Goal: Task Accomplishment & Management: Complete application form

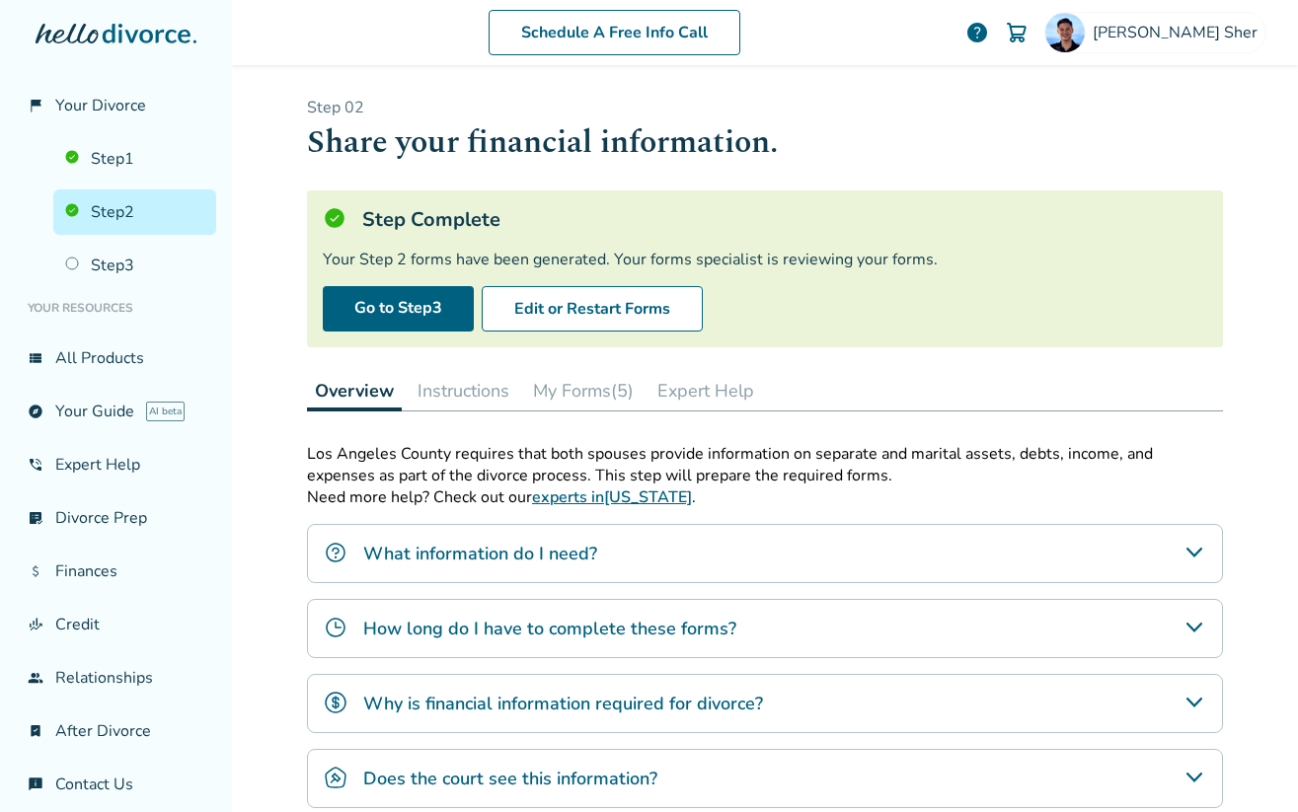
scroll to position [255, 0]
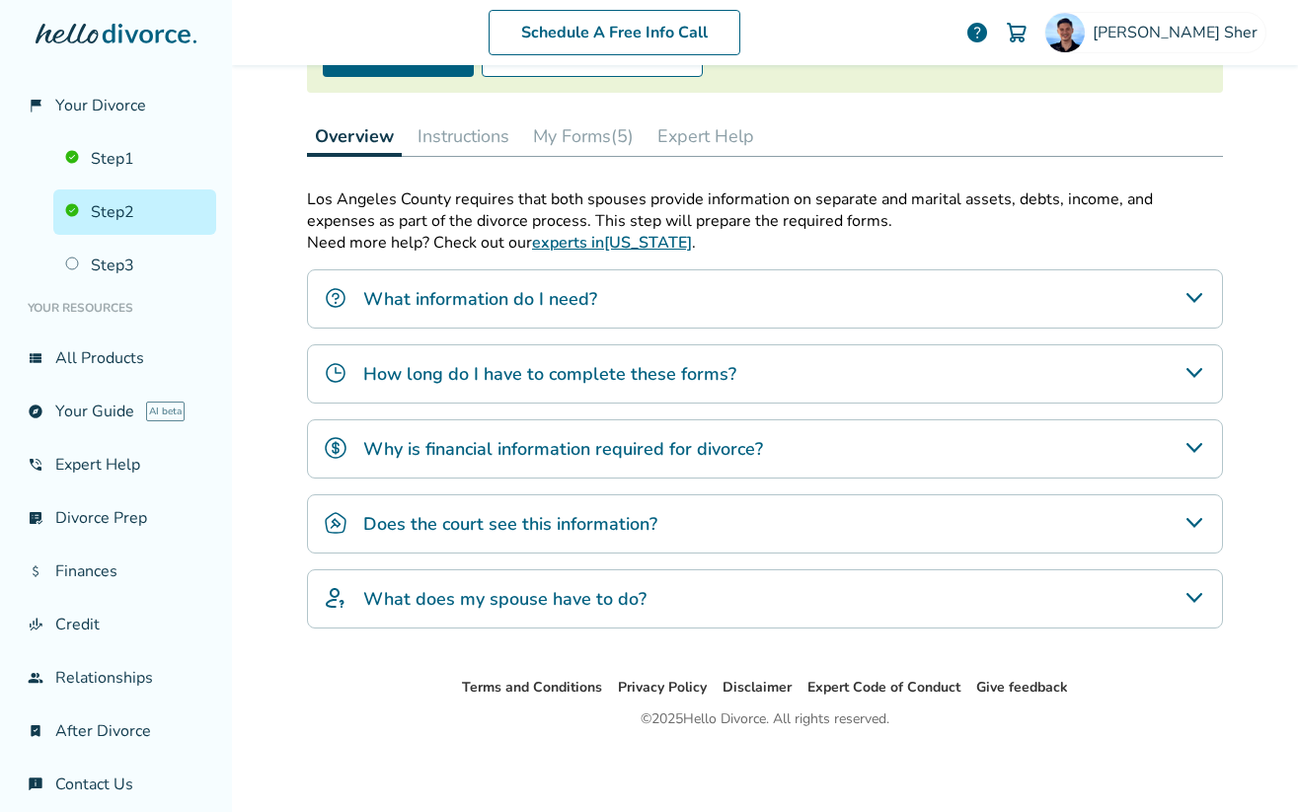
click at [577, 133] on button "My Forms (5)" at bounding box center [583, 135] width 116 height 39
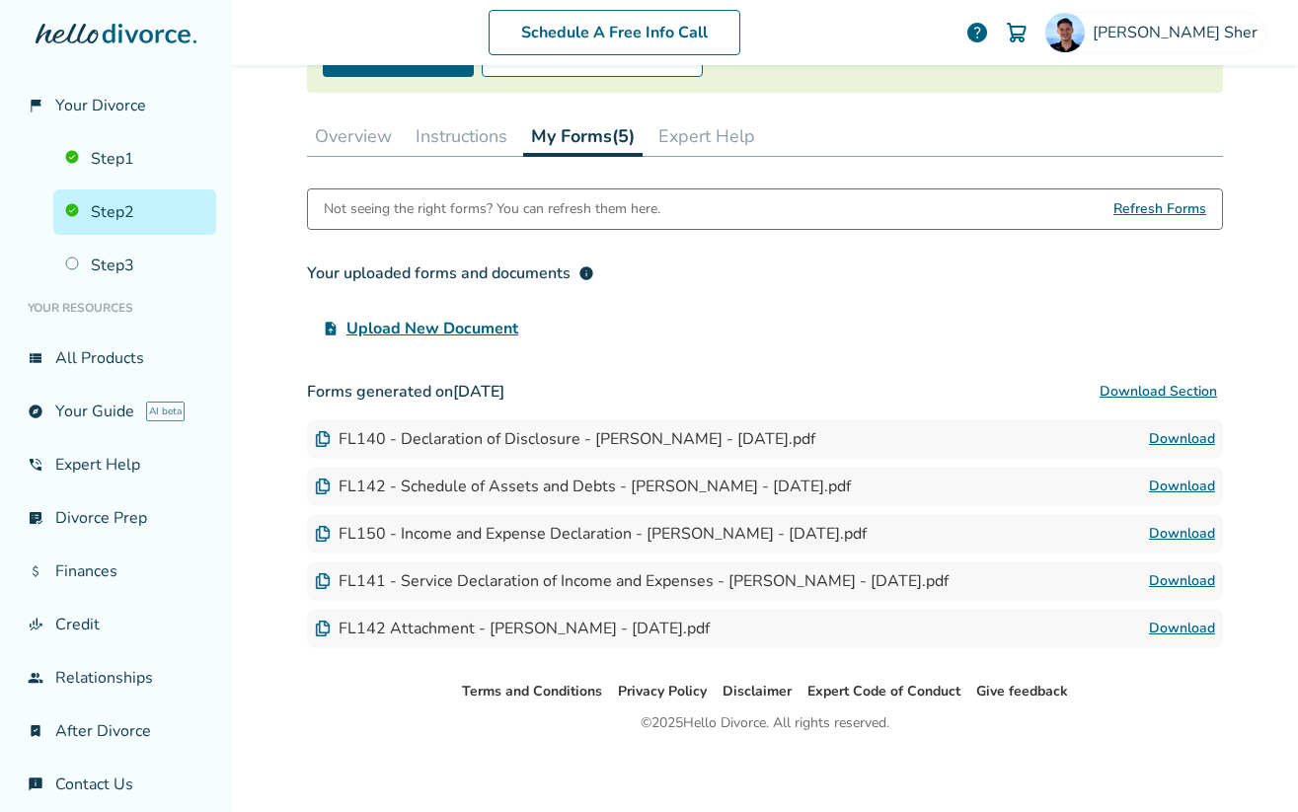
click at [482, 140] on button "Instructions" at bounding box center [462, 135] width 108 height 39
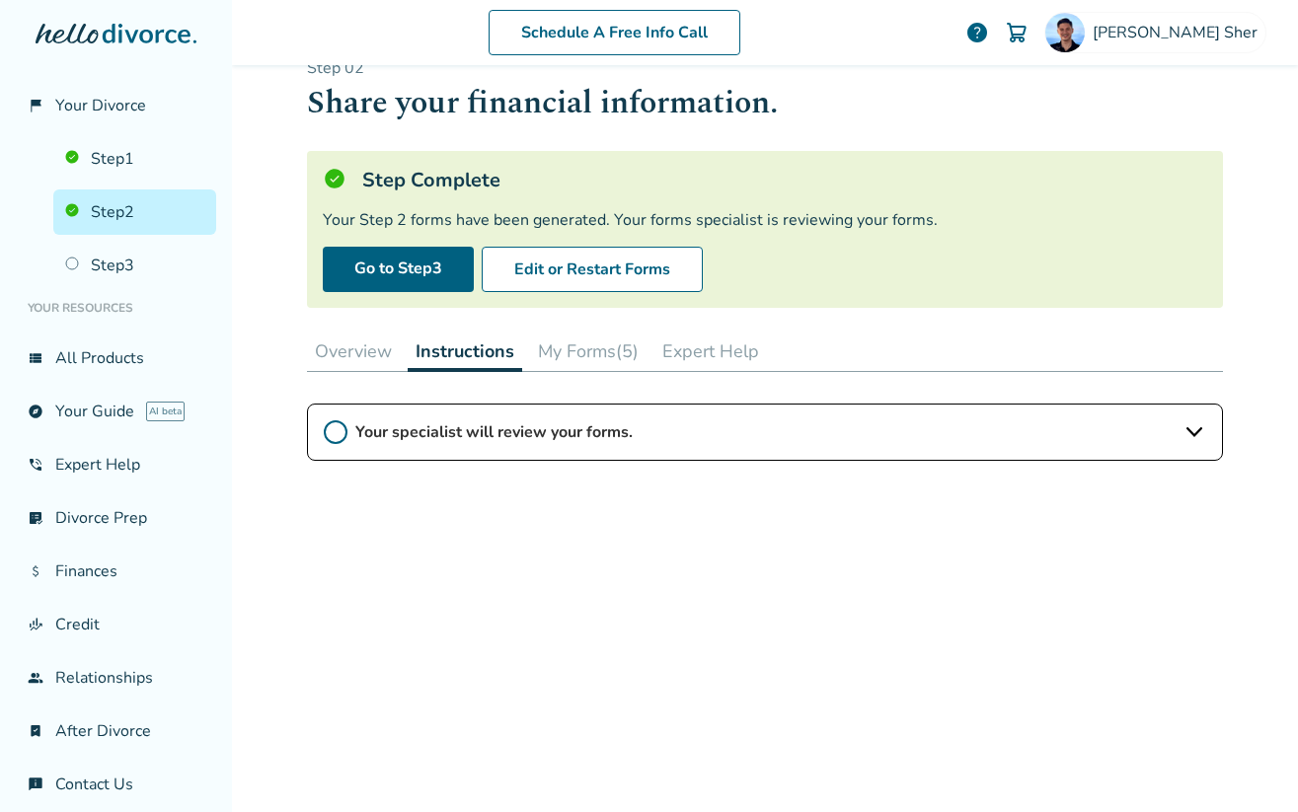
scroll to position [82, 0]
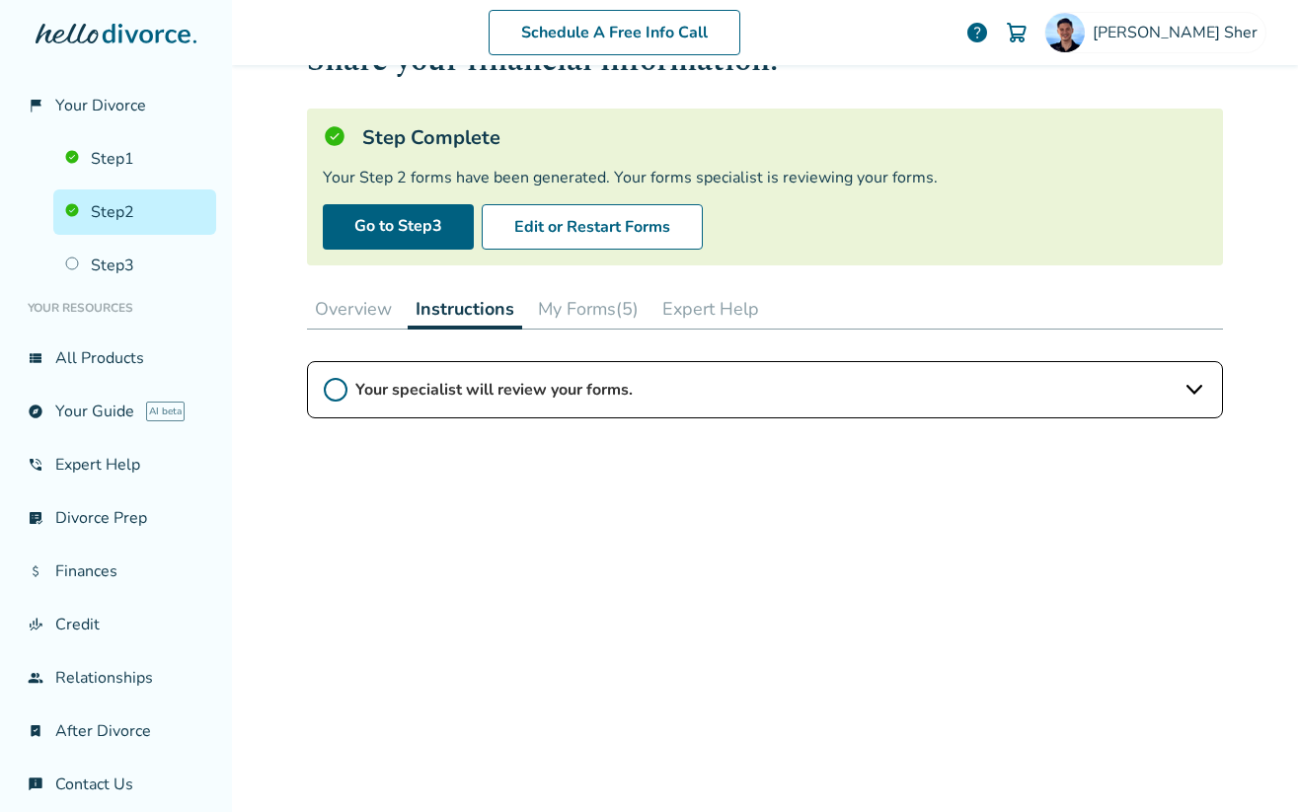
click at [338, 386] on icon at bounding box center [336, 390] width 24 height 24
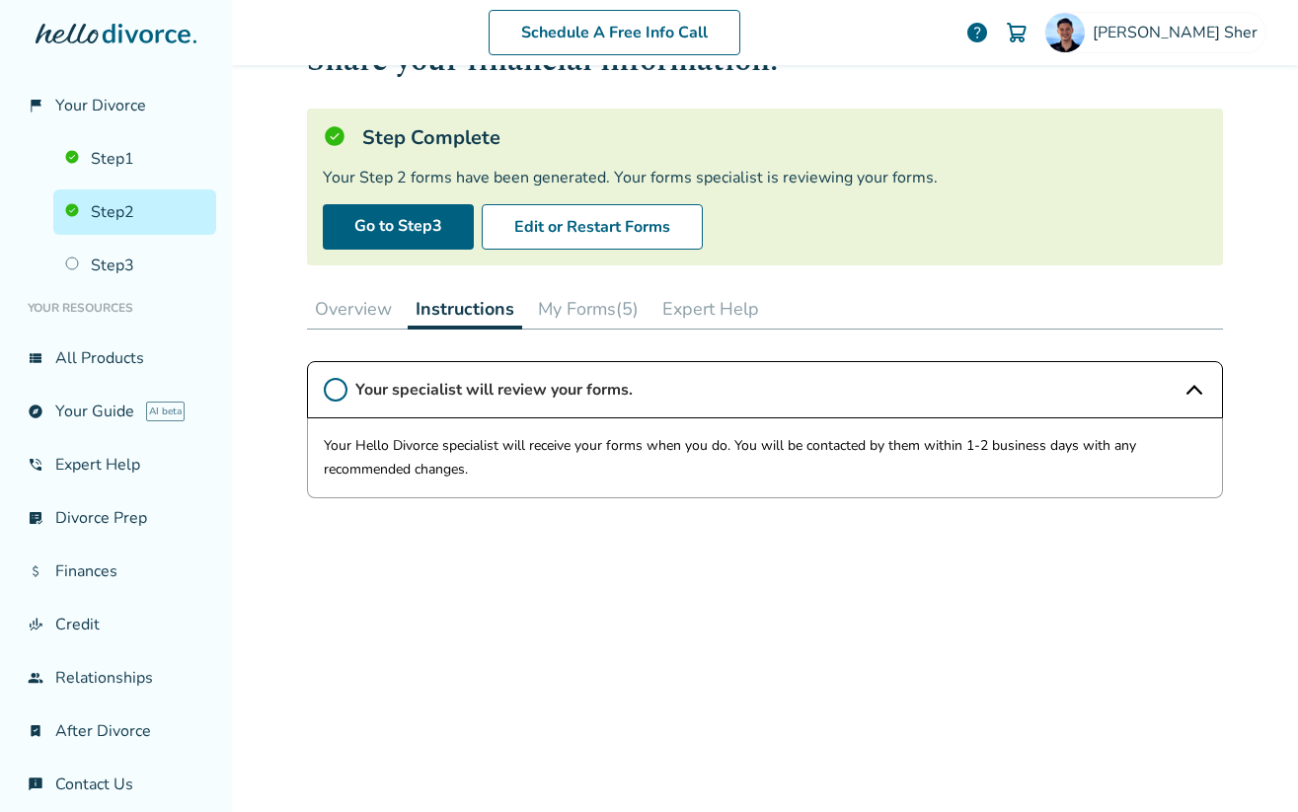
click at [595, 316] on button "My Forms (5)" at bounding box center [588, 308] width 116 height 39
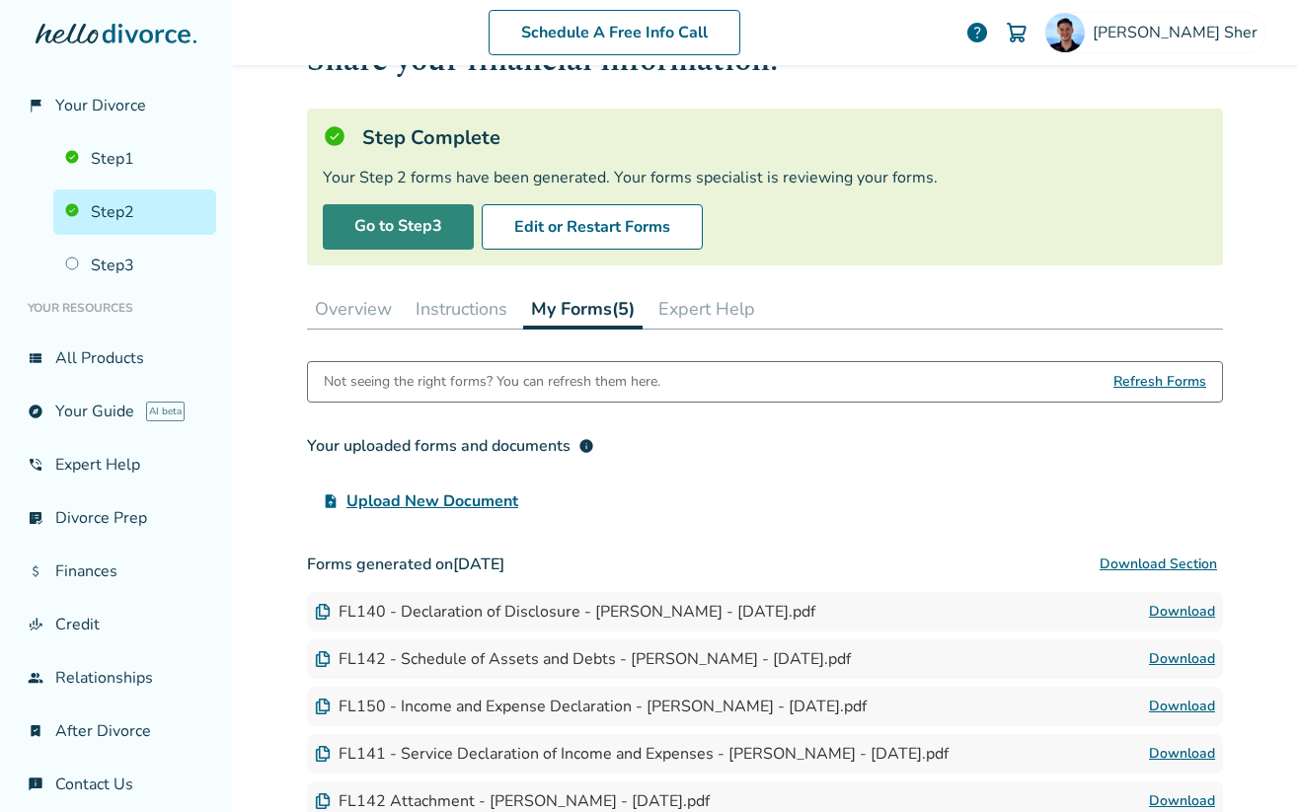
click at [376, 226] on link "Go to Step 3" at bounding box center [398, 226] width 151 height 45
